Goal: Check status: Check status

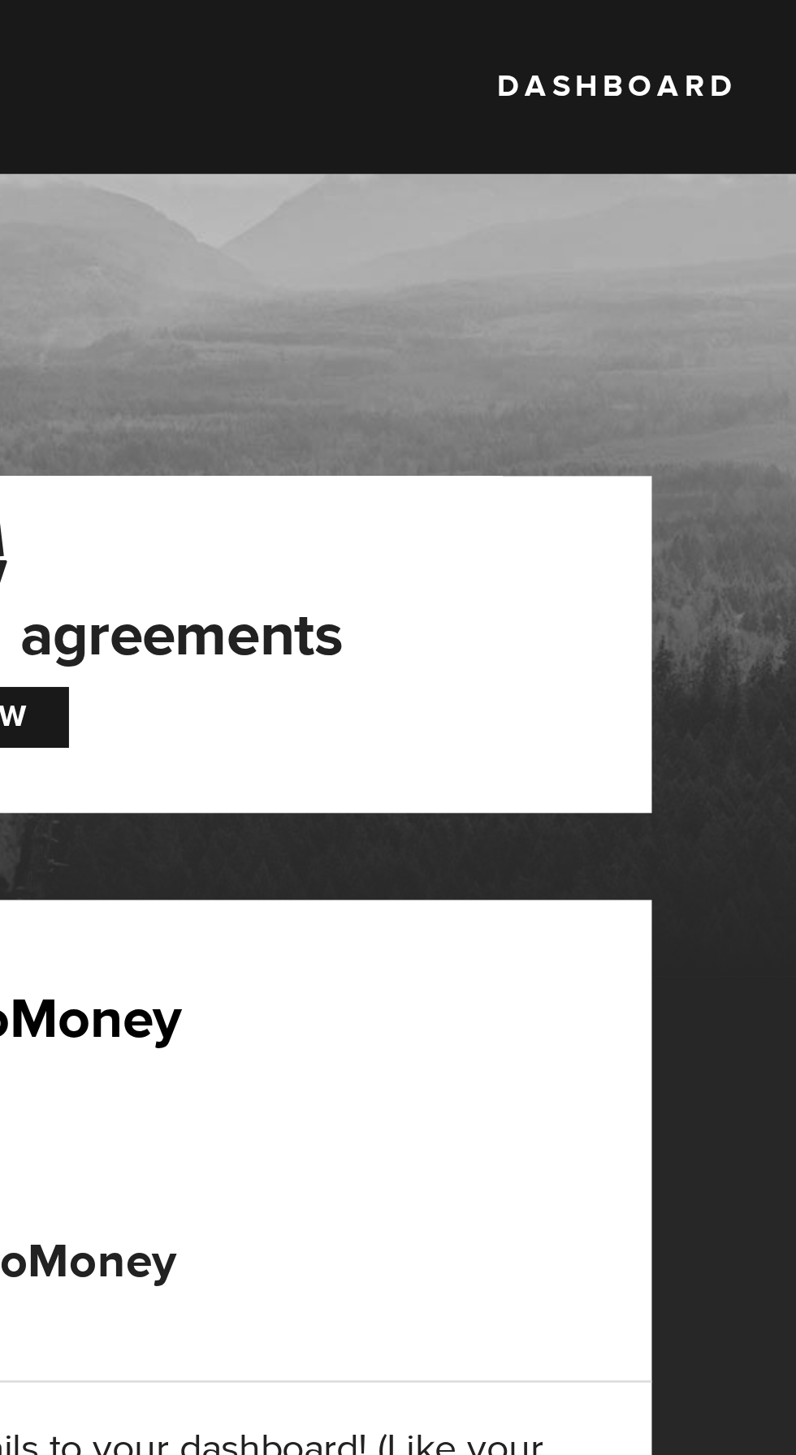
click at [559, 201] on div "MogoMoney Your MogoMoney application Expired Your MogoMoney credit decision has…" at bounding box center [398, 468] width 796 height 580
click at [510, 35] on link "Dashboard" at bounding box center [504, 32] width 89 height 31
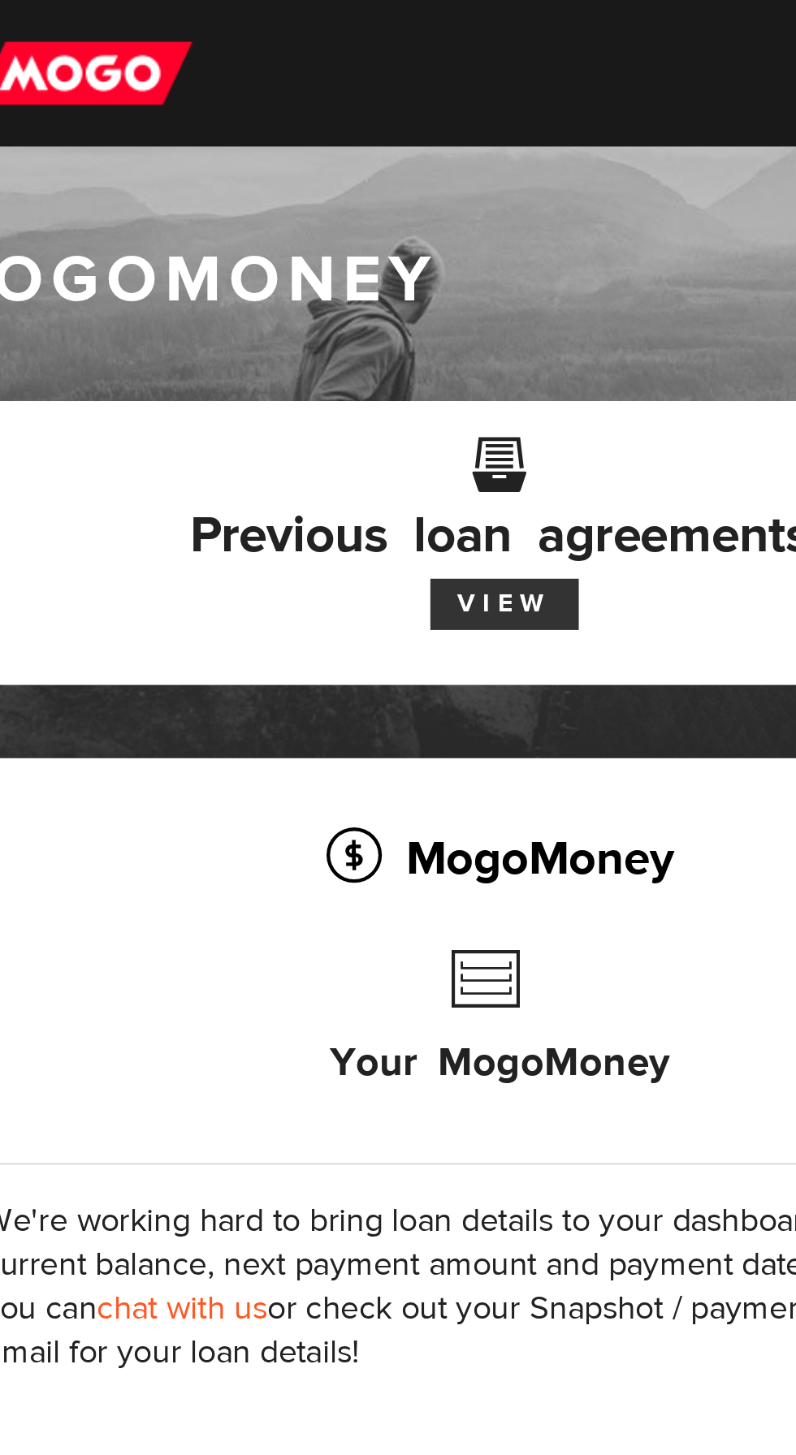
click at [274, 266] on link "View" at bounding box center [268, 268] width 66 height 23
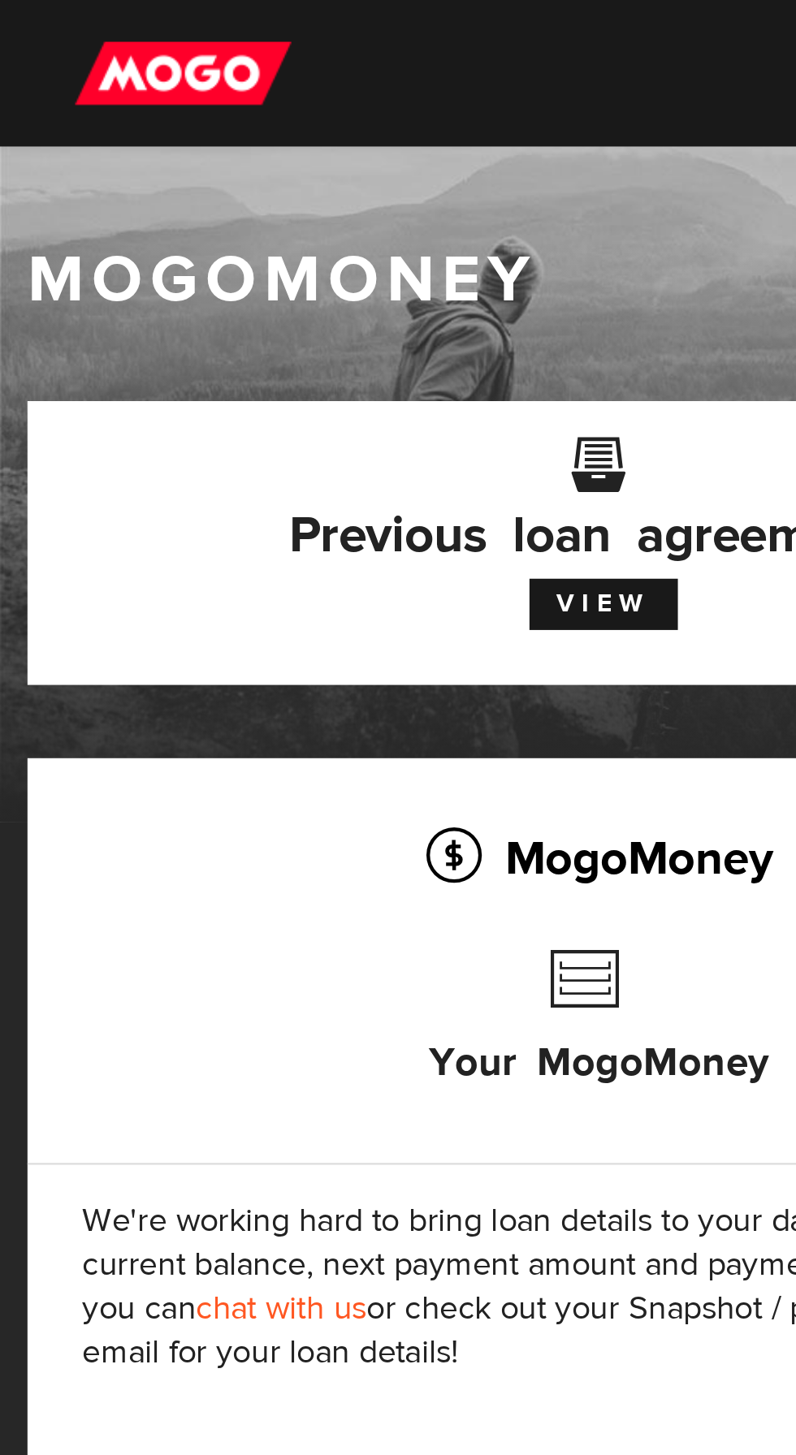
click at [88, 22] on img at bounding box center [81, 32] width 96 height 31
click at [283, 258] on link "View" at bounding box center [268, 268] width 66 height 23
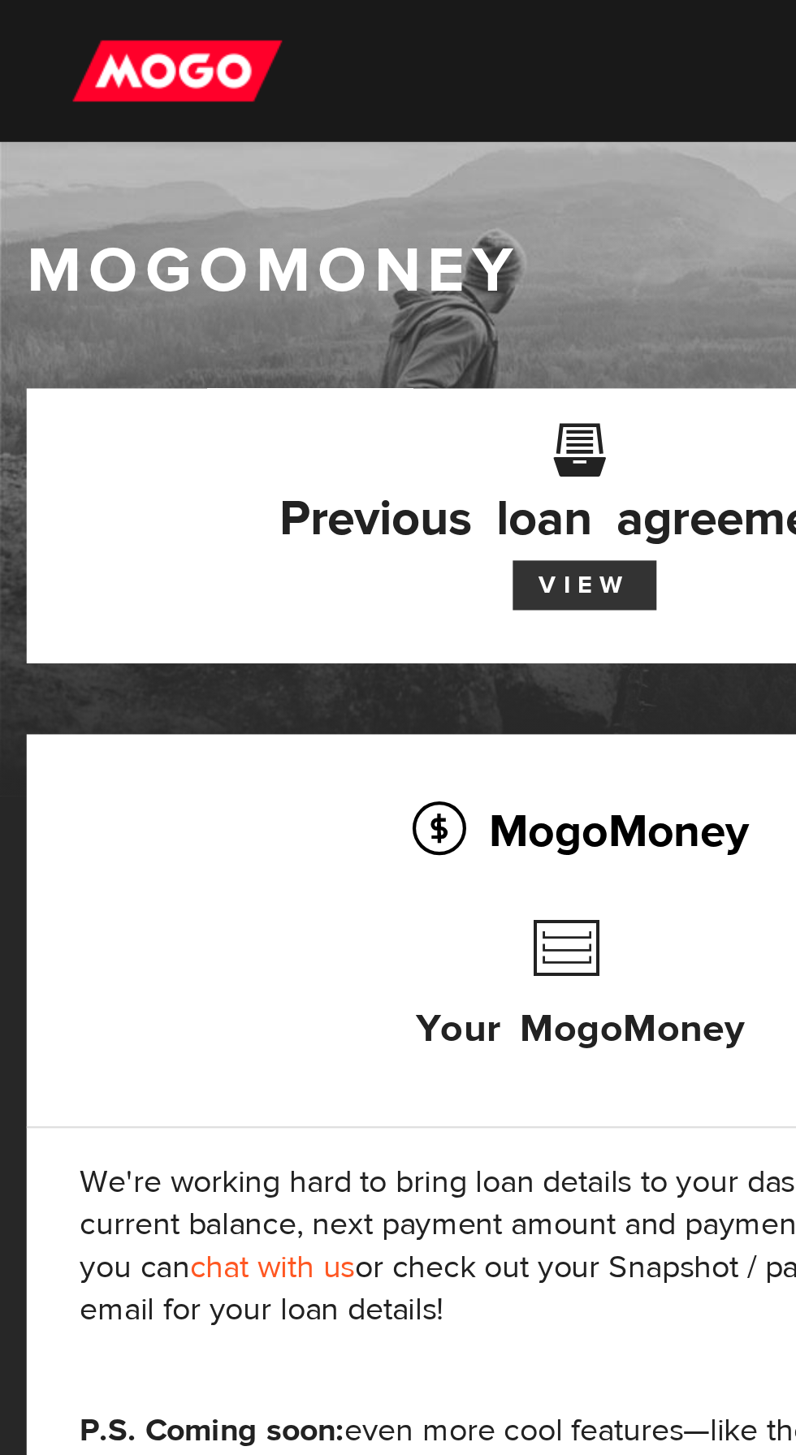
click at [271, 270] on link "View" at bounding box center [268, 268] width 66 height 23
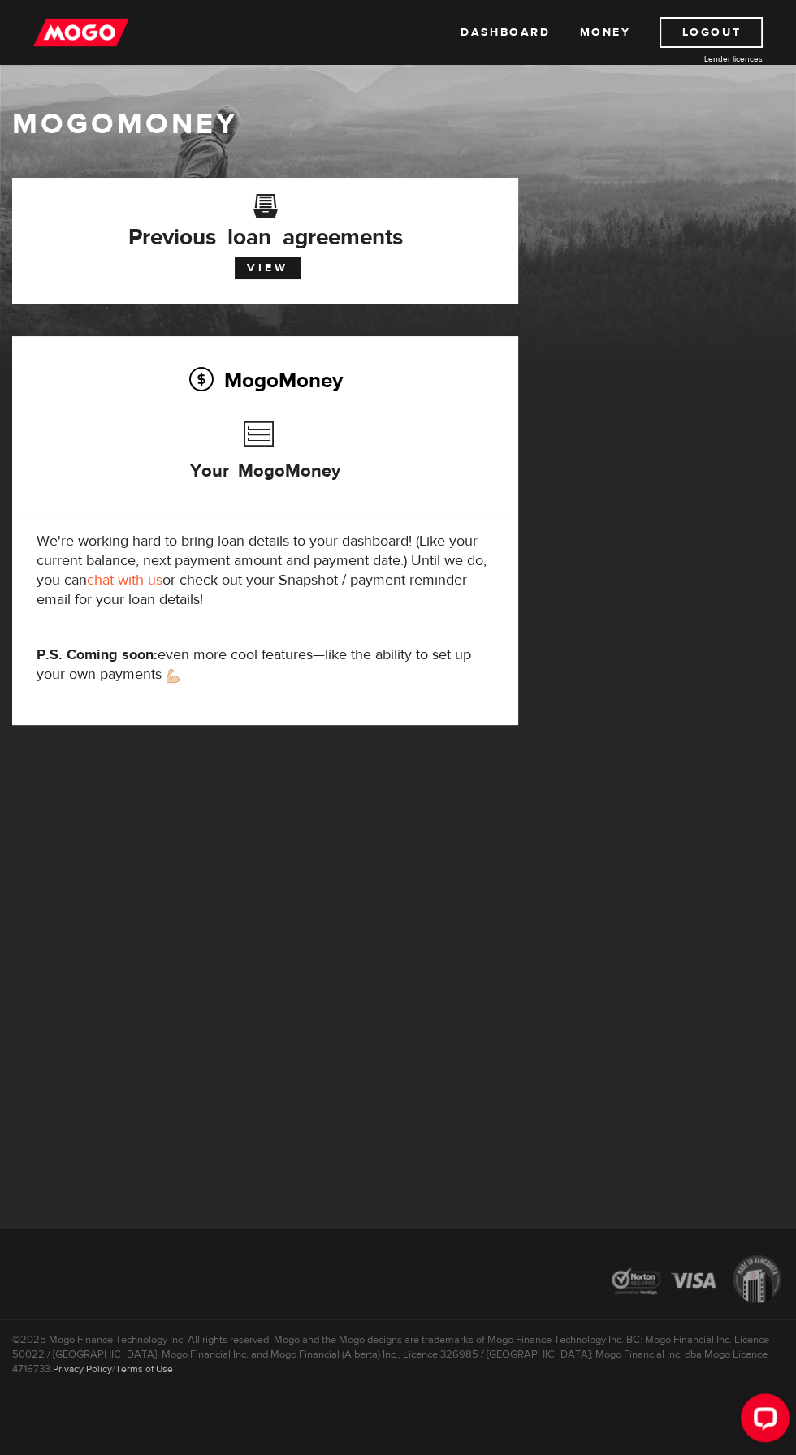
click at [256, 430] on h3 "Your MogoMoney" at bounding box center [265, 459] width 150 height 93
click at [287, 442] on h3 "Your MogoMoney" at bounding box center [265, 459] width 150 height 93
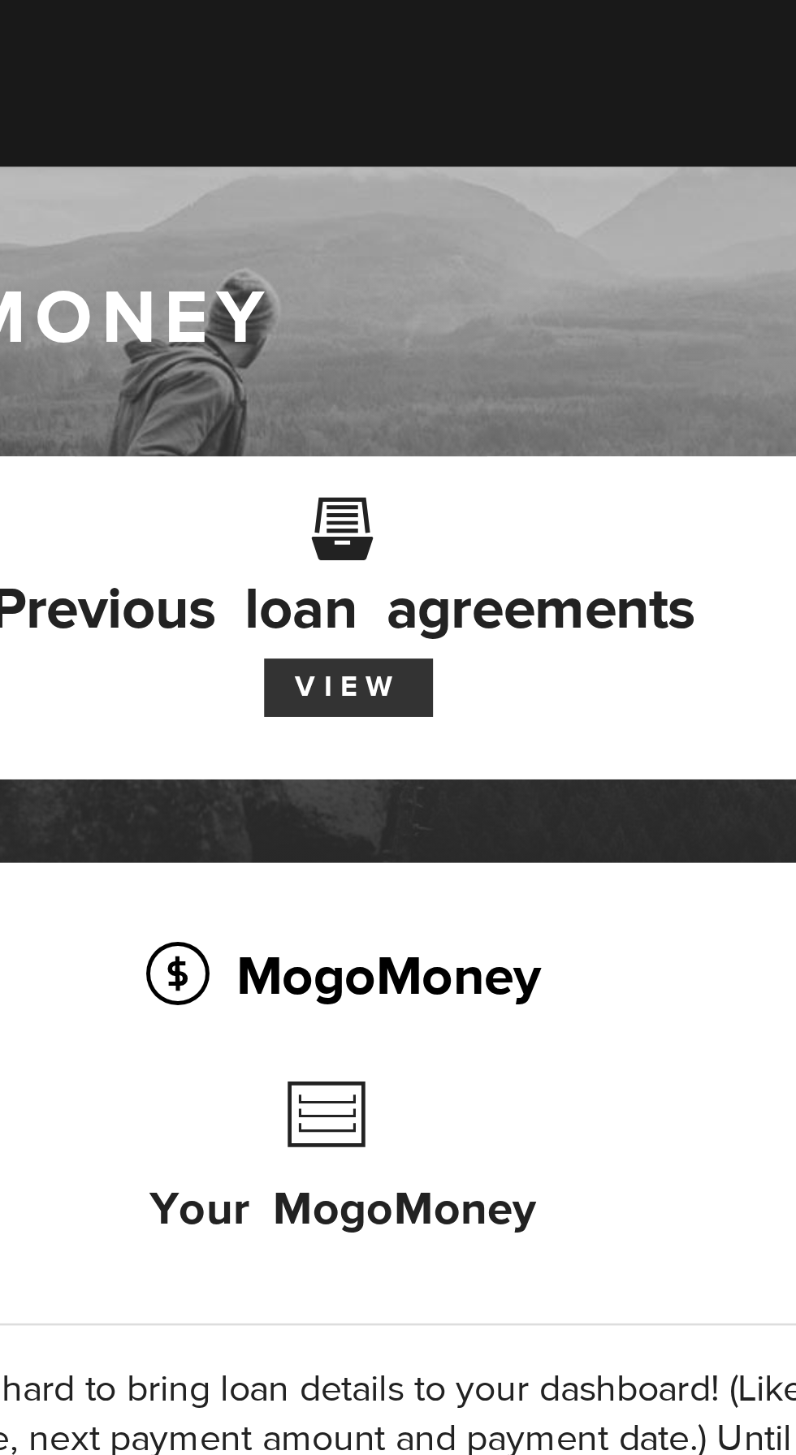
click at [279, 267] on link "View" at bounding box center [268, 268] width 66 height 23
